Goal: Transaction & Acquisition: Book appointment/travel/reservation

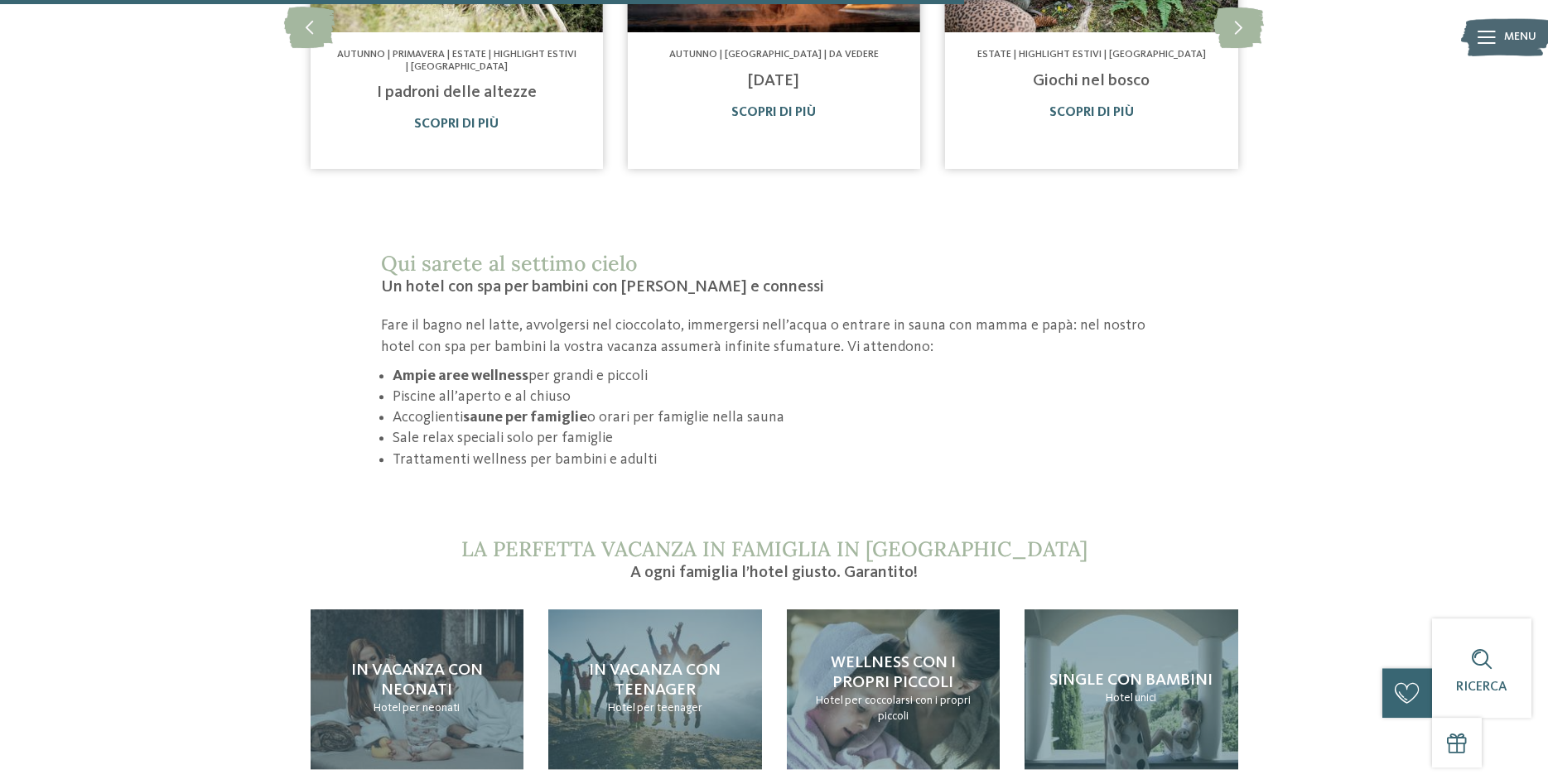
scroll to position [1604, 0]
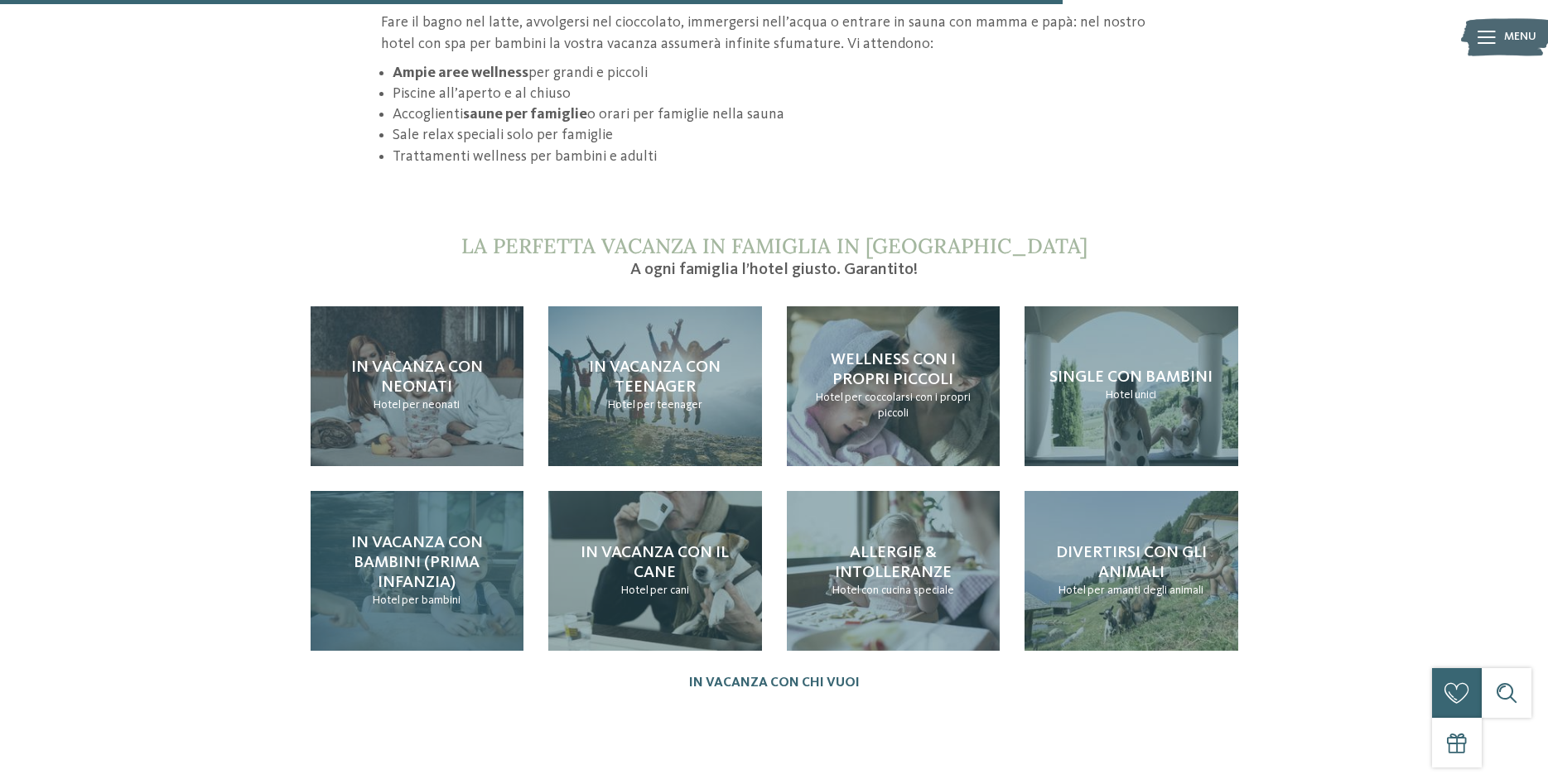
click at [426, 539] on h4 "In vacanza con bambini (prima infanzia)" at bounding box center [416, 562] width 180 height 59
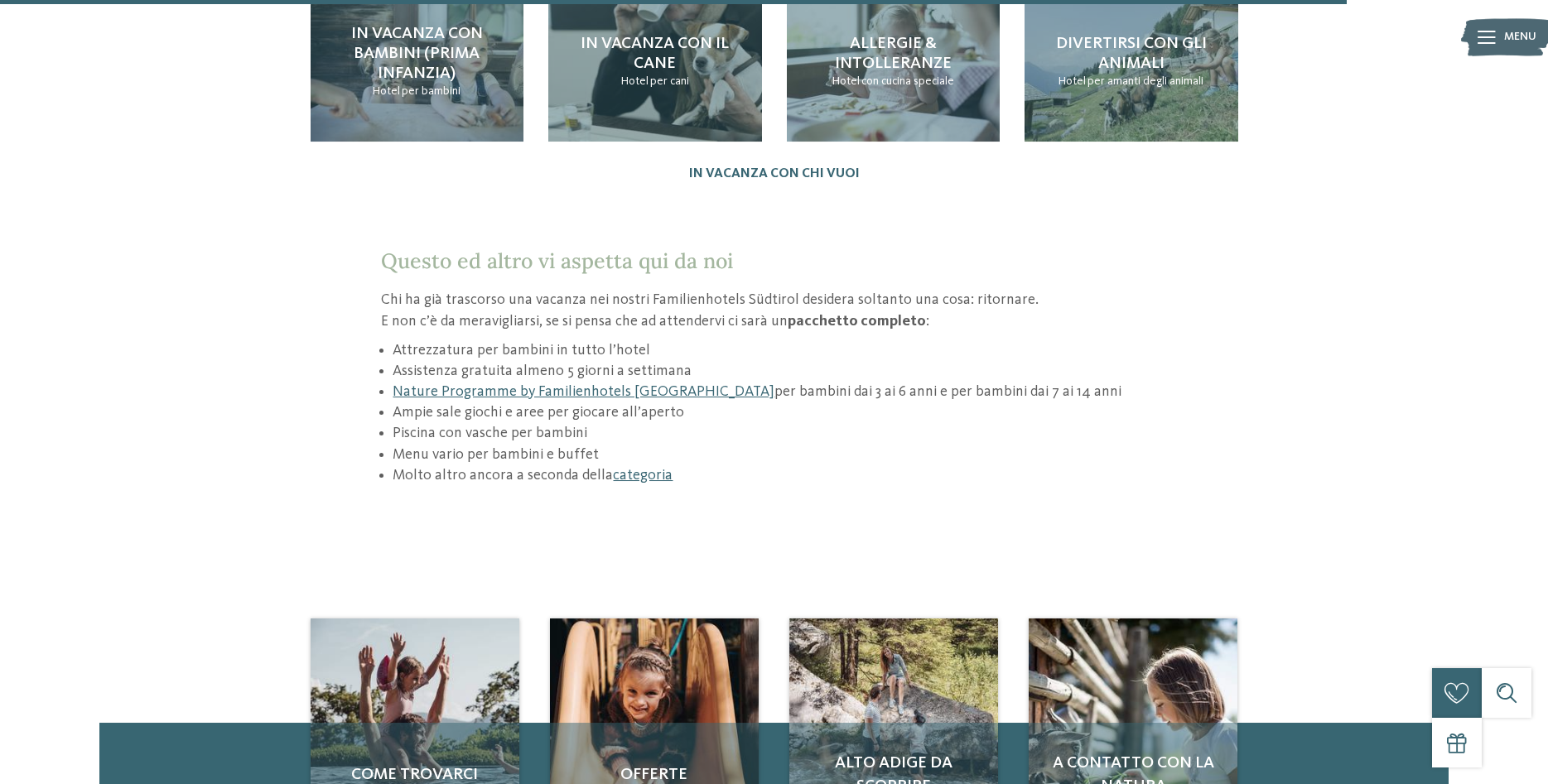
scroll to position [2364, 0]
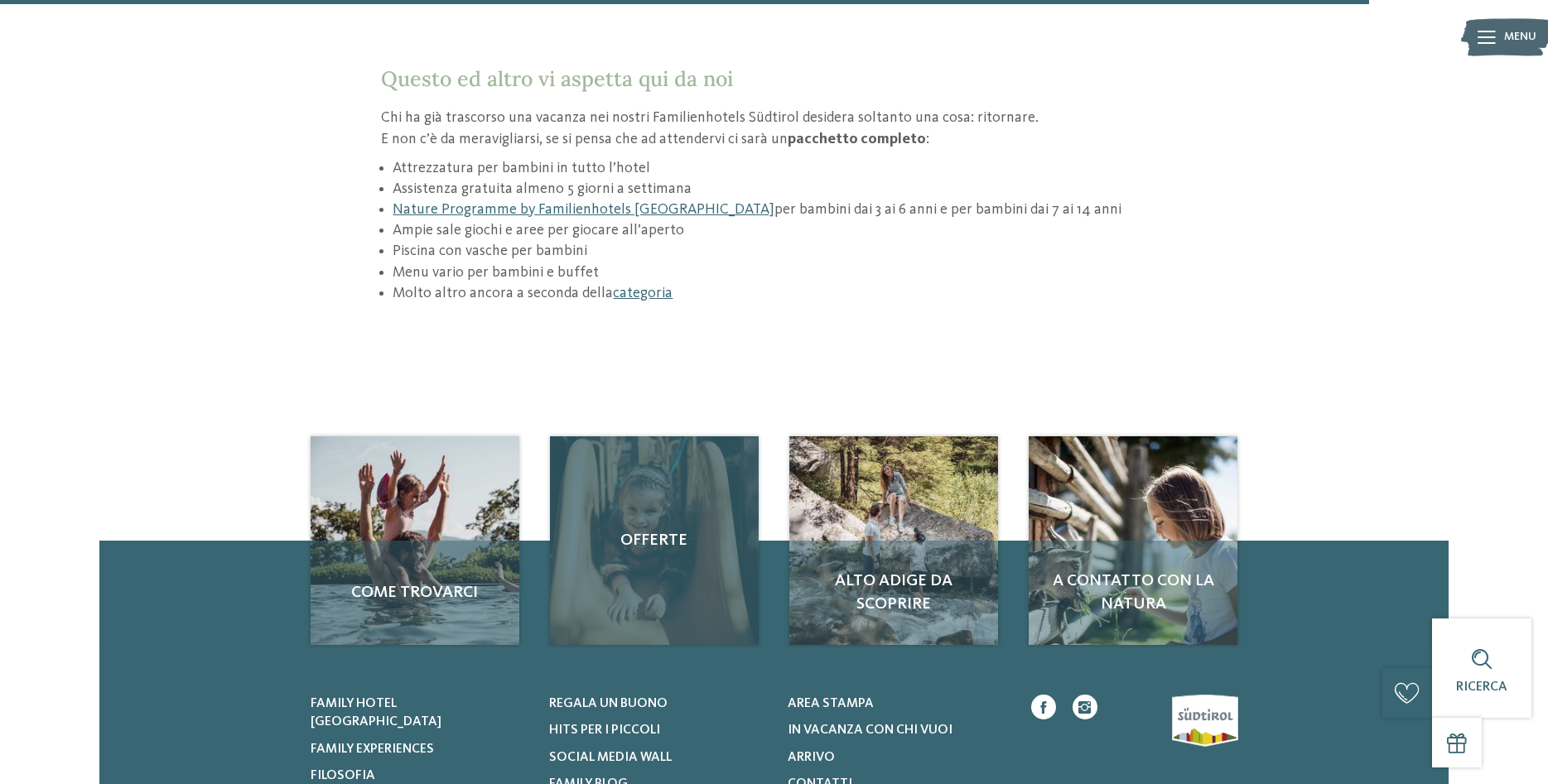
click at [701, 460] on div "Offerte" at bounding box center [654, 540] width 209 height 209
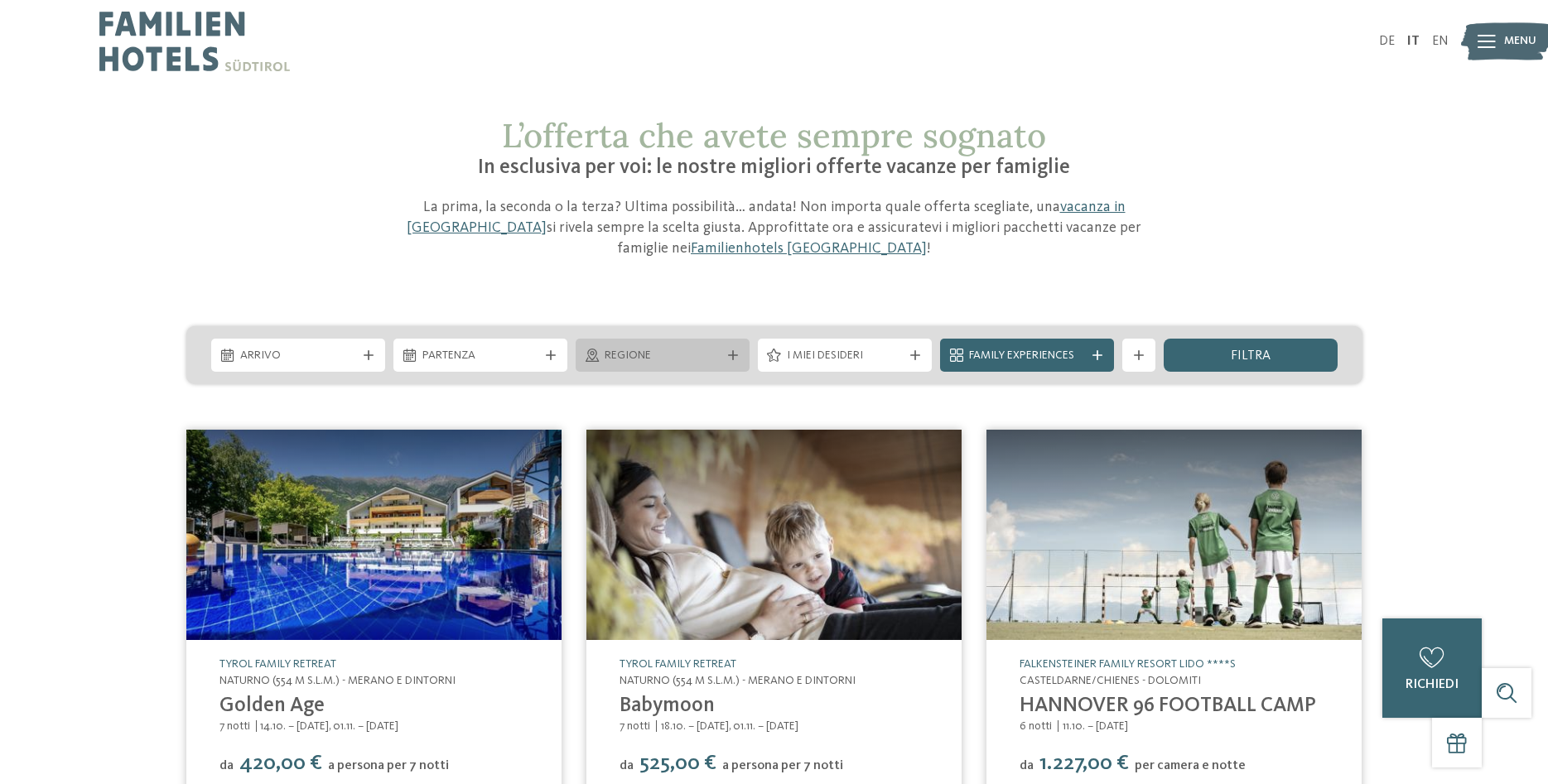
click at [626, 348] on span "Regione" at bounding box center [662, 356] width 116 height 16
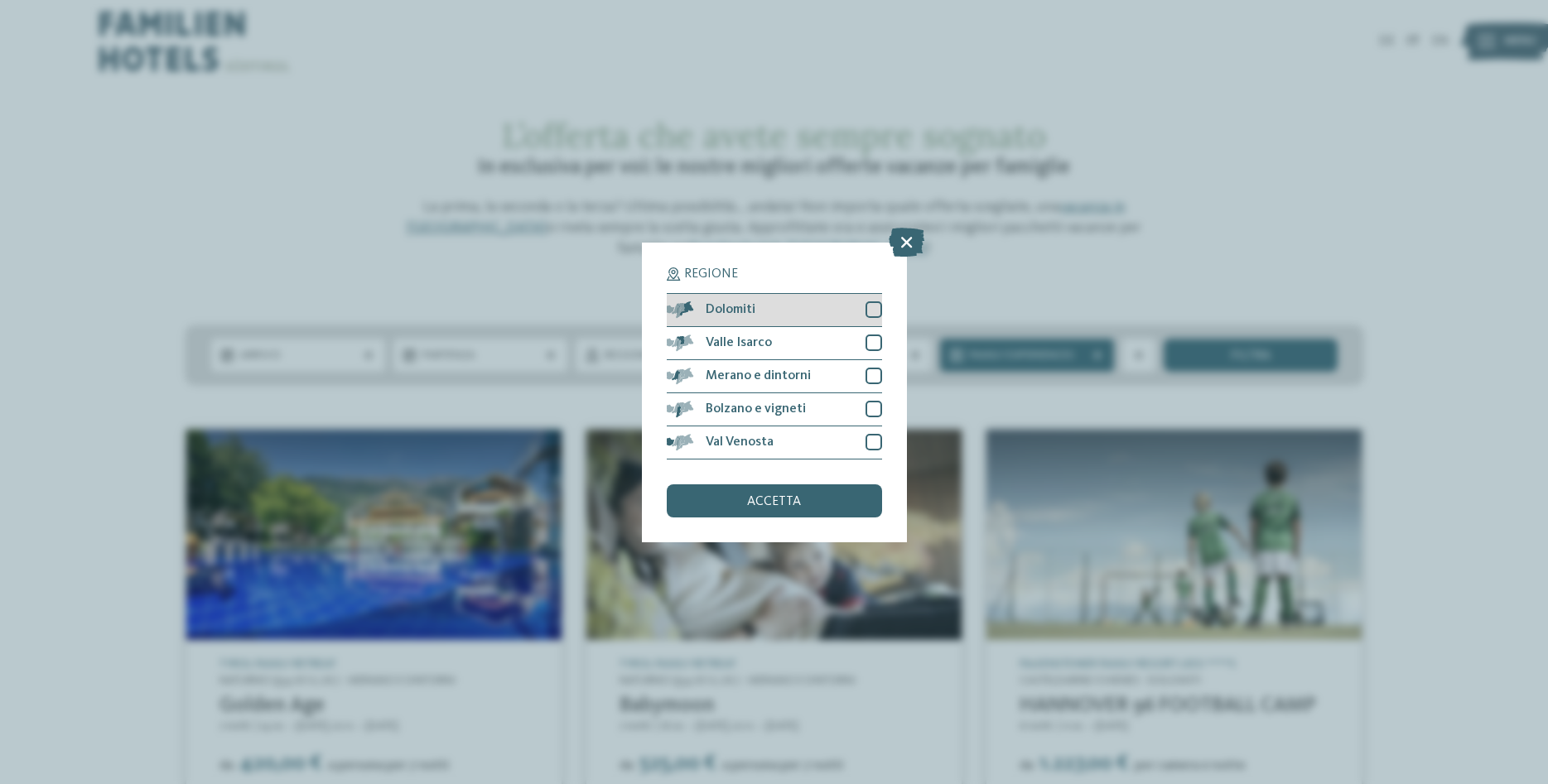
click at [866, 305] on div at bounding box center [873, 309] width 16 height 16
click at [765, 498] on span "accetta" at bounding box center [774, 501] width 54 height 13
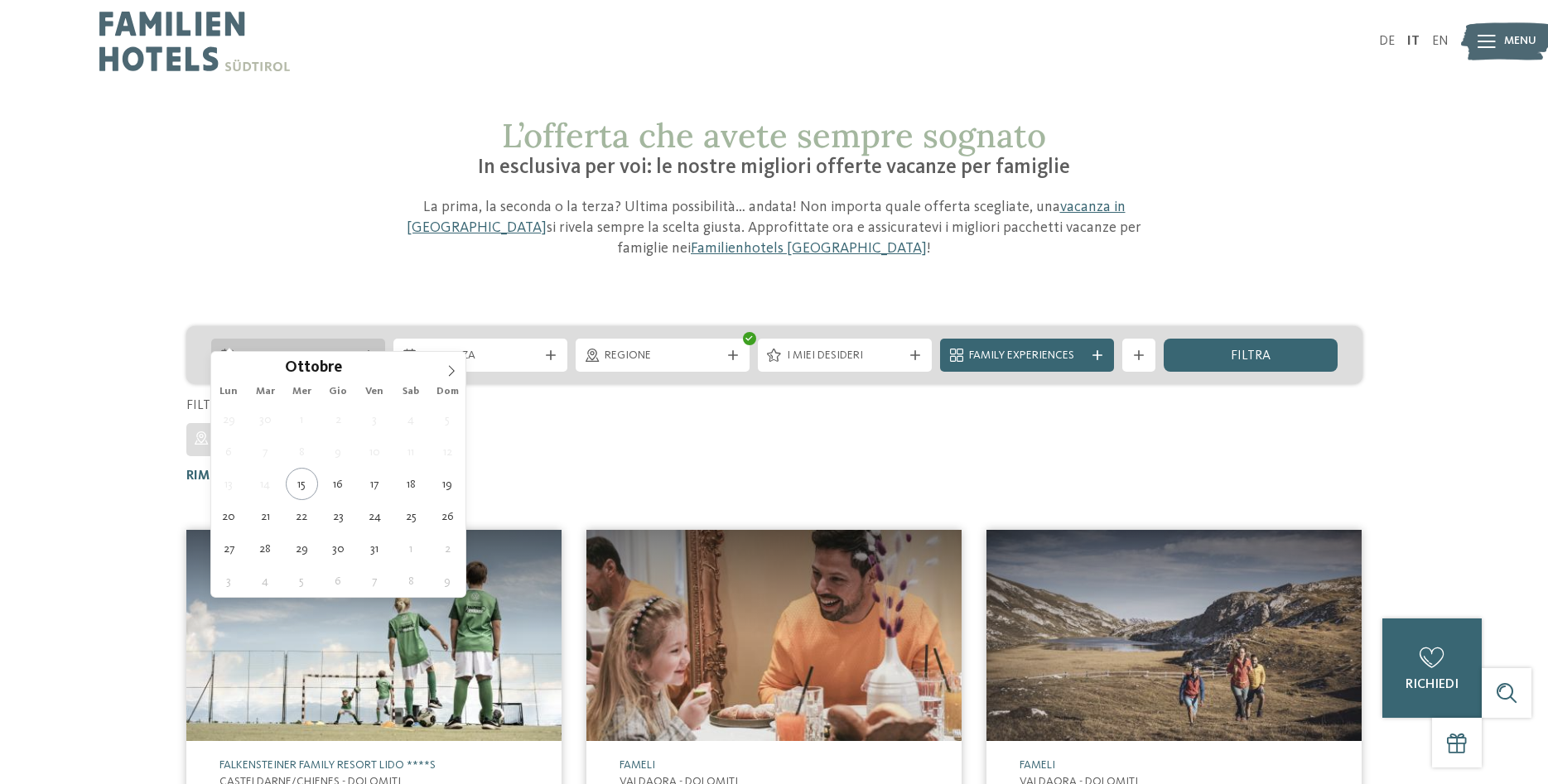
click at [321, 348] on span "Arrivo" at bounding box center [298, 356] width 116 height 16
click at [452, 364] on span at bounding box center [450, 365] width 28 height 28
type input "****"
click at [452, 364] on span at bounding box center [450, 365] width 28 height 28
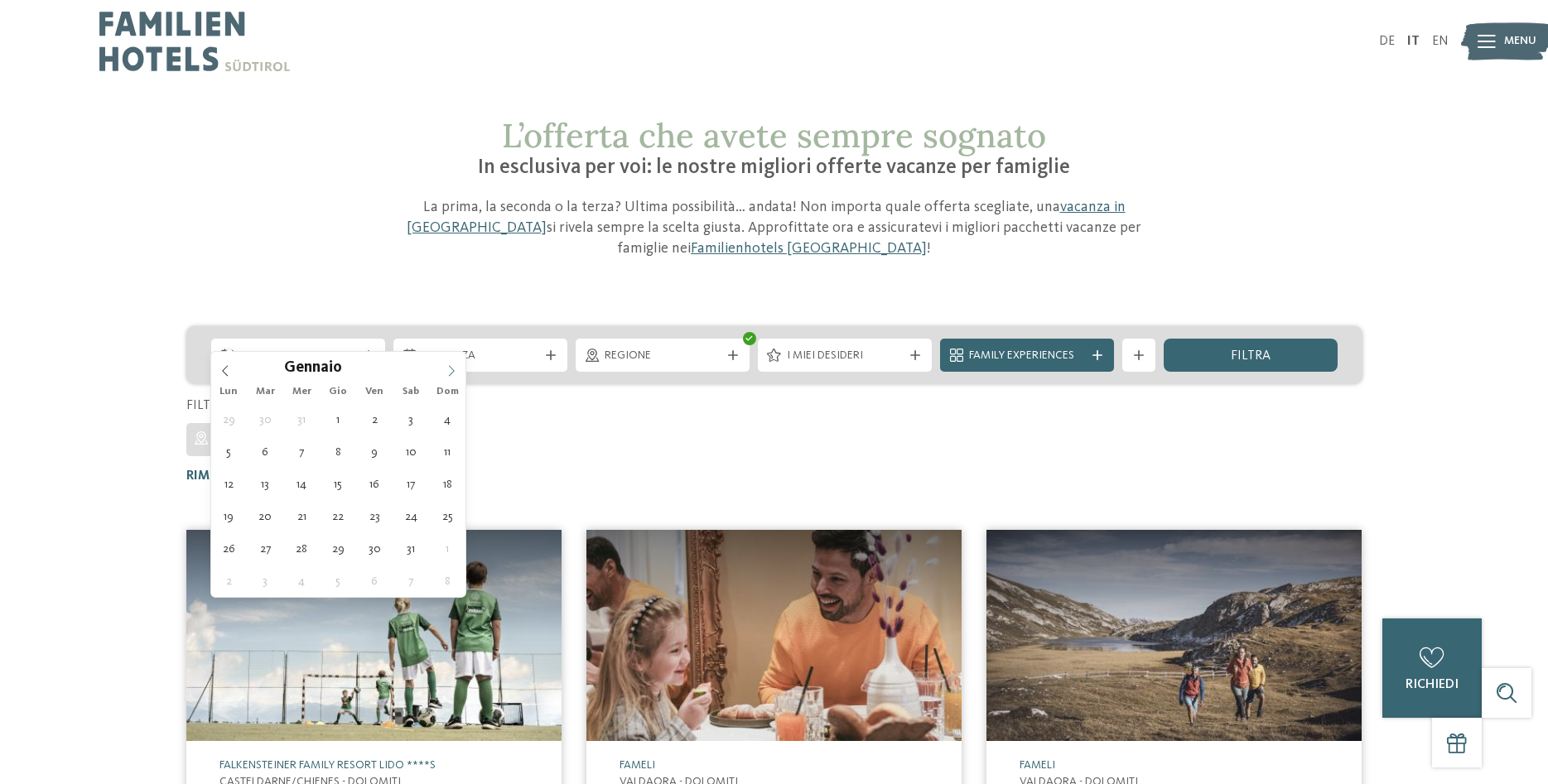
click at [452, 364] on span at bounding box center [450, 365] width 28 height 28
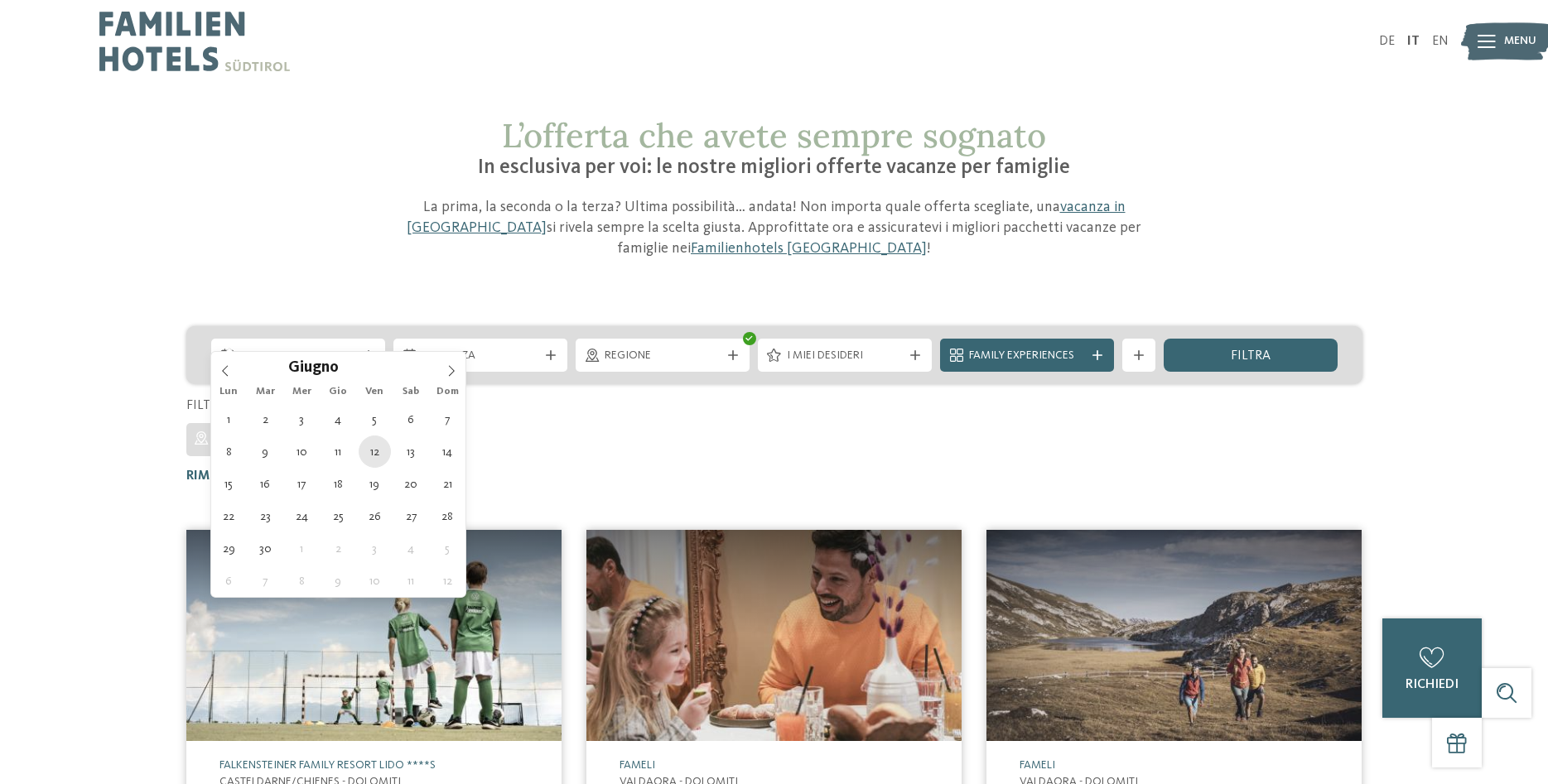
type div "[DATE]"
type input "****"
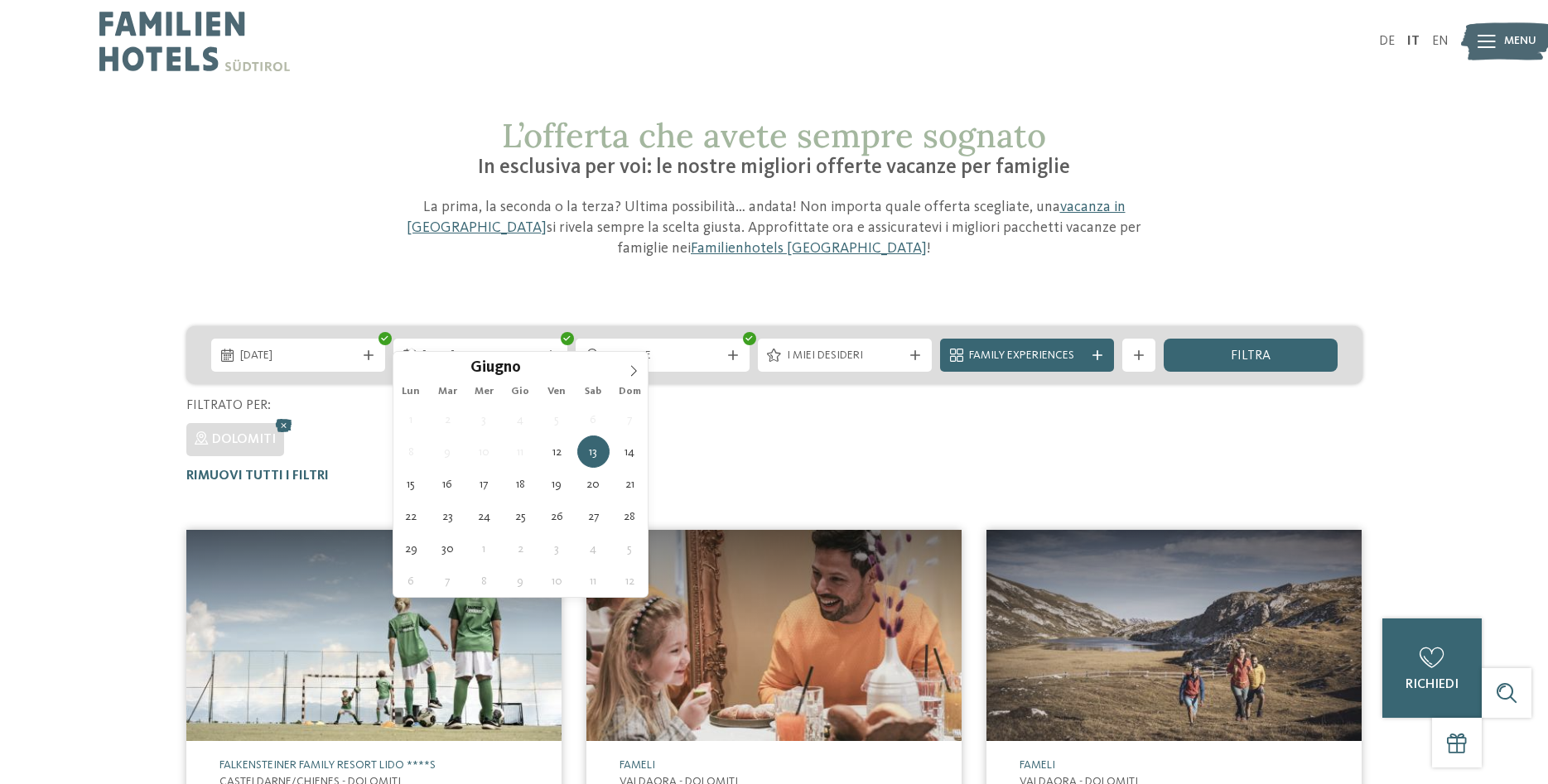
type div "[DATE]"
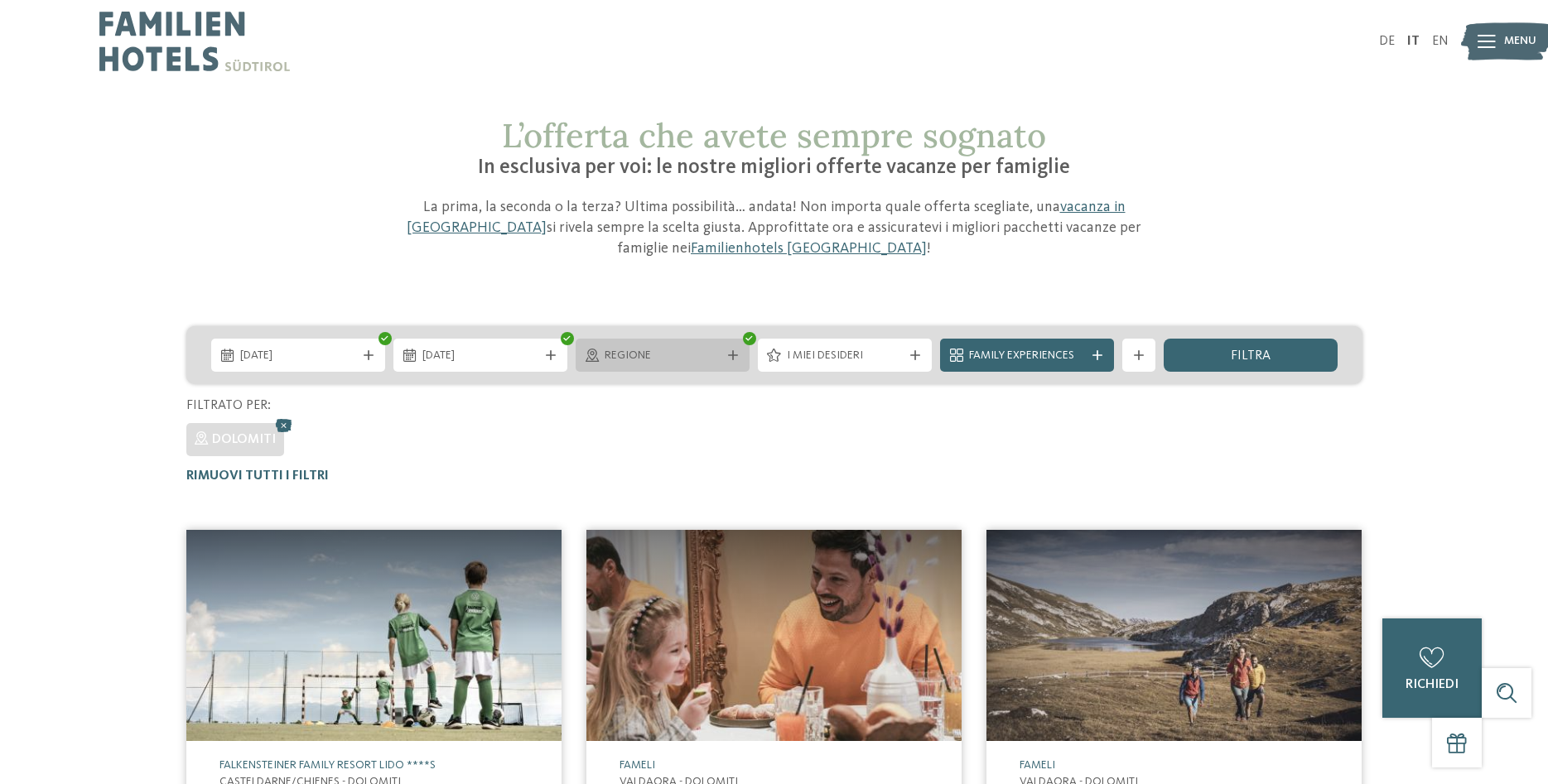
click at [730, 350] on icon at bounding box center [732, 354] width 10 height 10
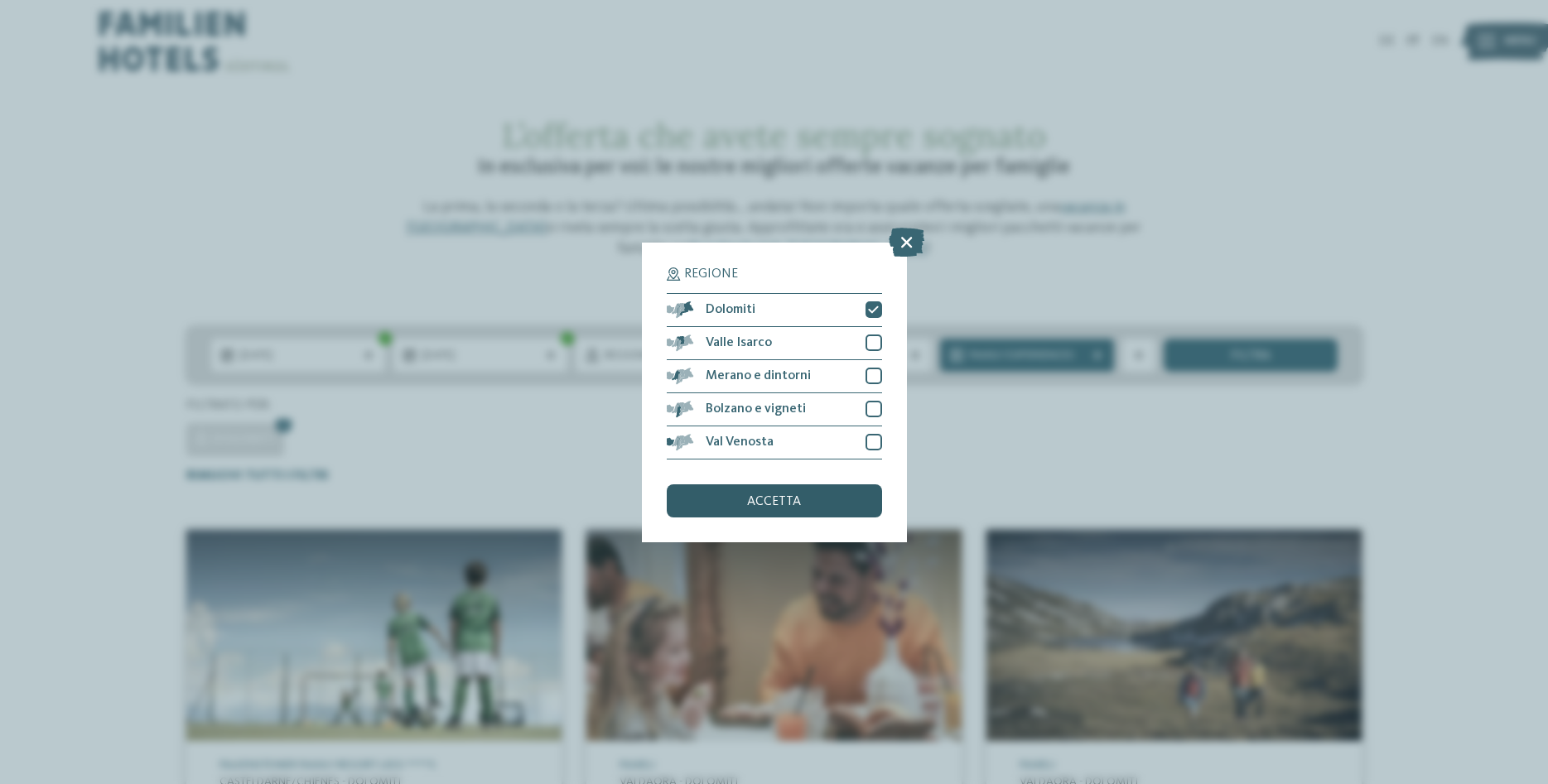
click at [799, 497] on span "accetta" at bounding box center [774, 501] width 54 height 13
